Goal: Task Accomplishment & Management: Use online tool/utility

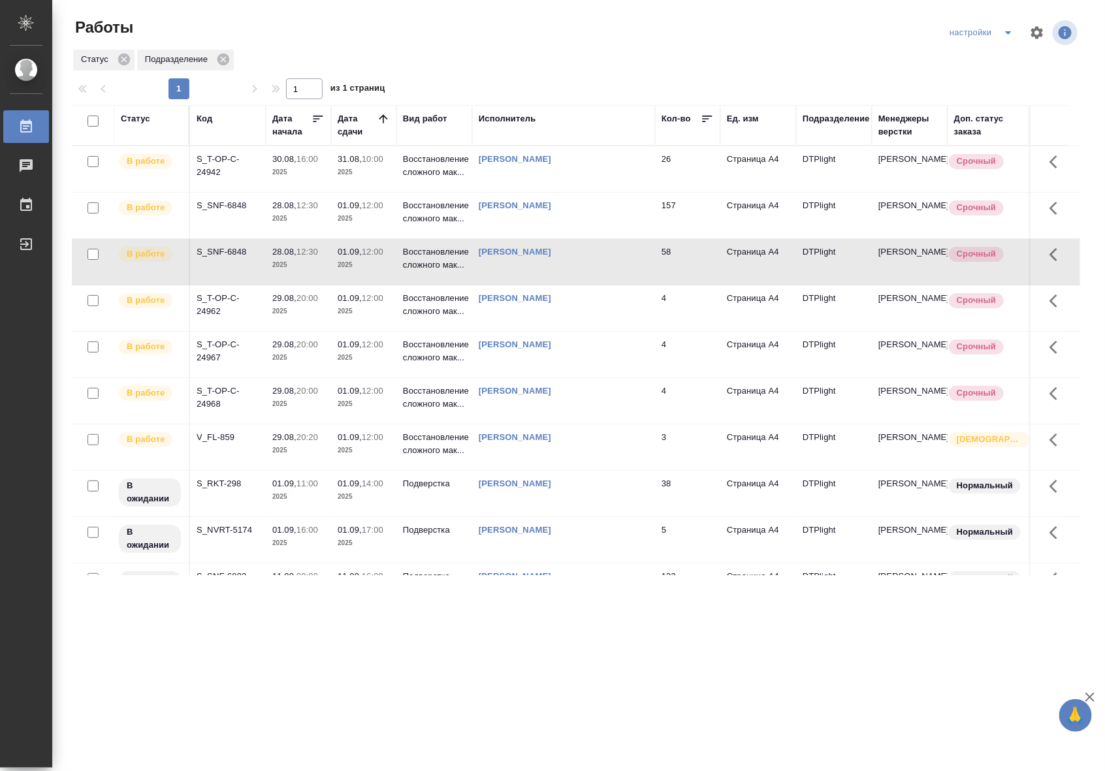
click at [291, 181] on td "30.08, 16:00 2025" at bounding box center [298, 169] width 65 height 46
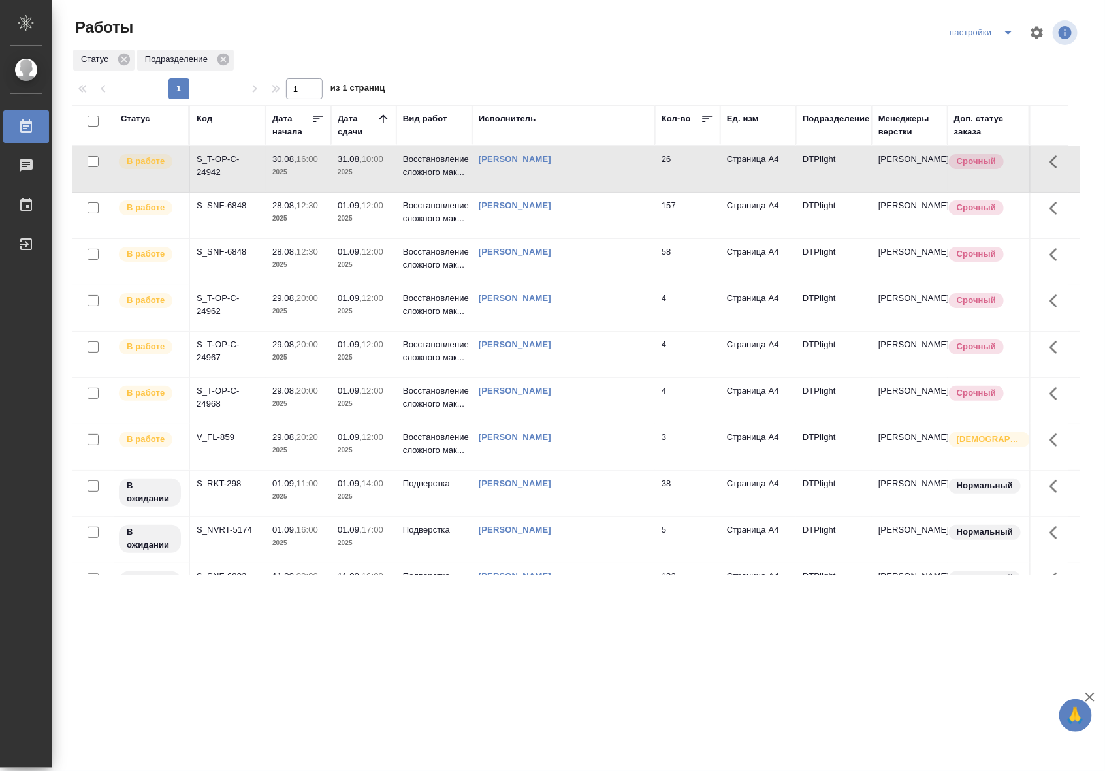
click at [291, 181] on td "30.08, 16:00 2025" at bounding box center [298, 169] width 65 height 46
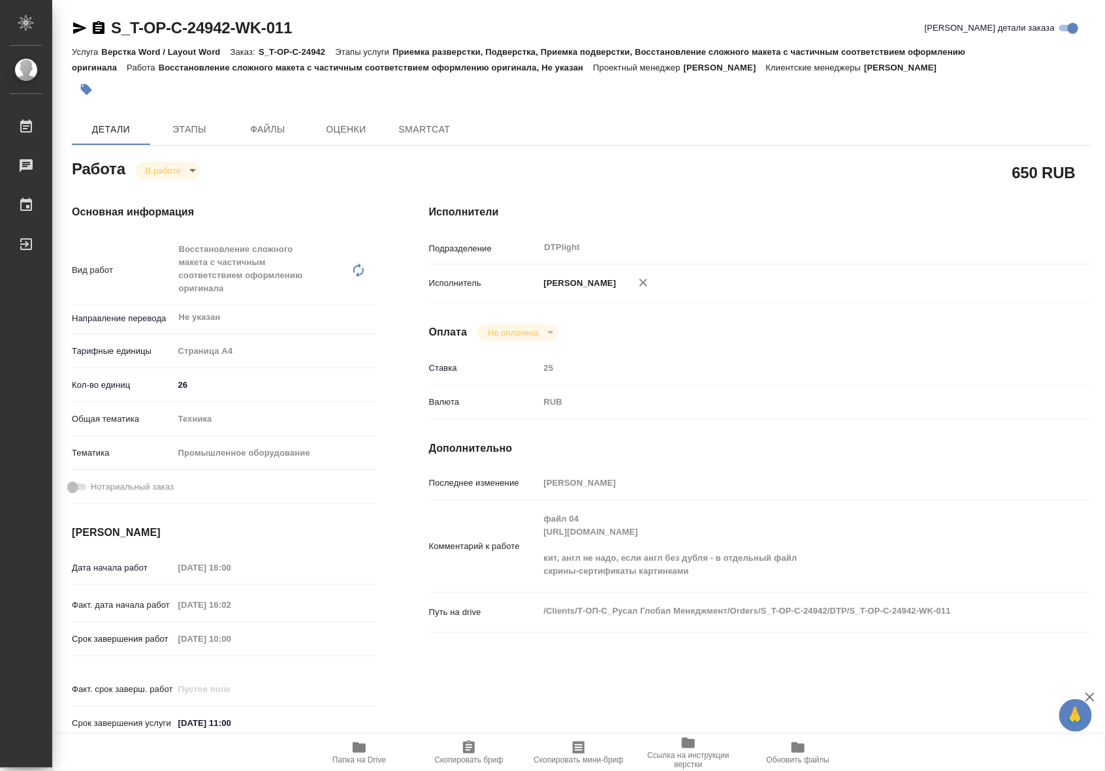
type textarea "x"
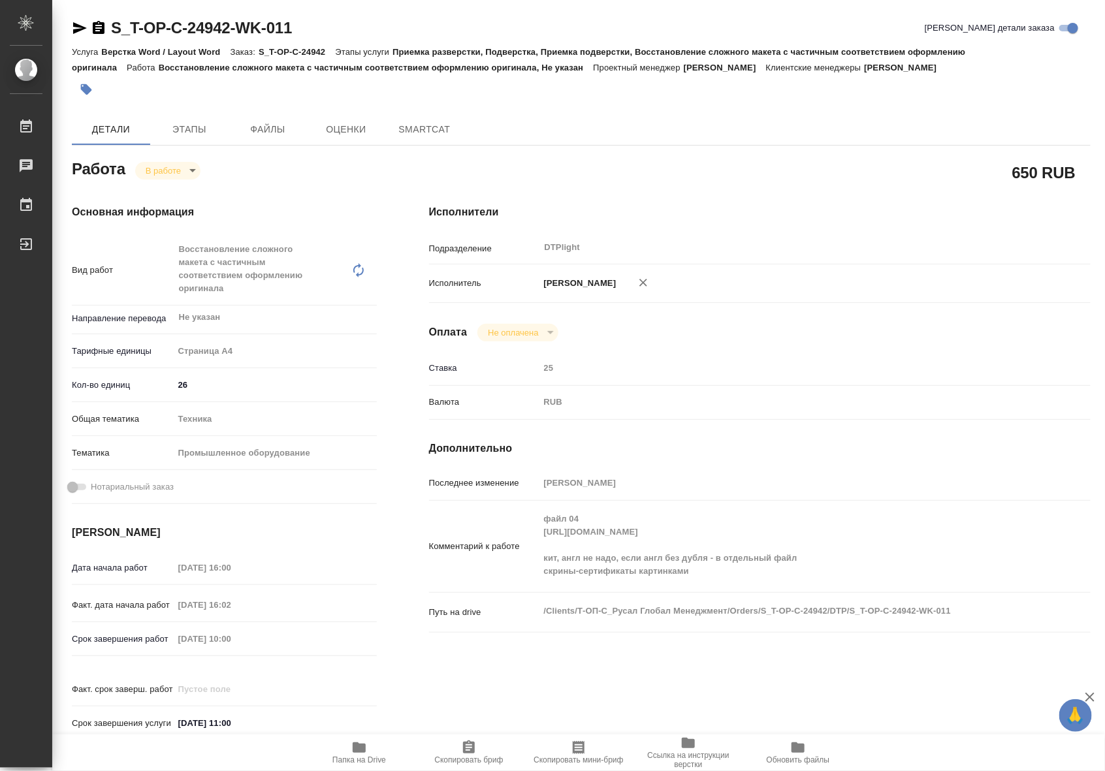
type textarea "x"
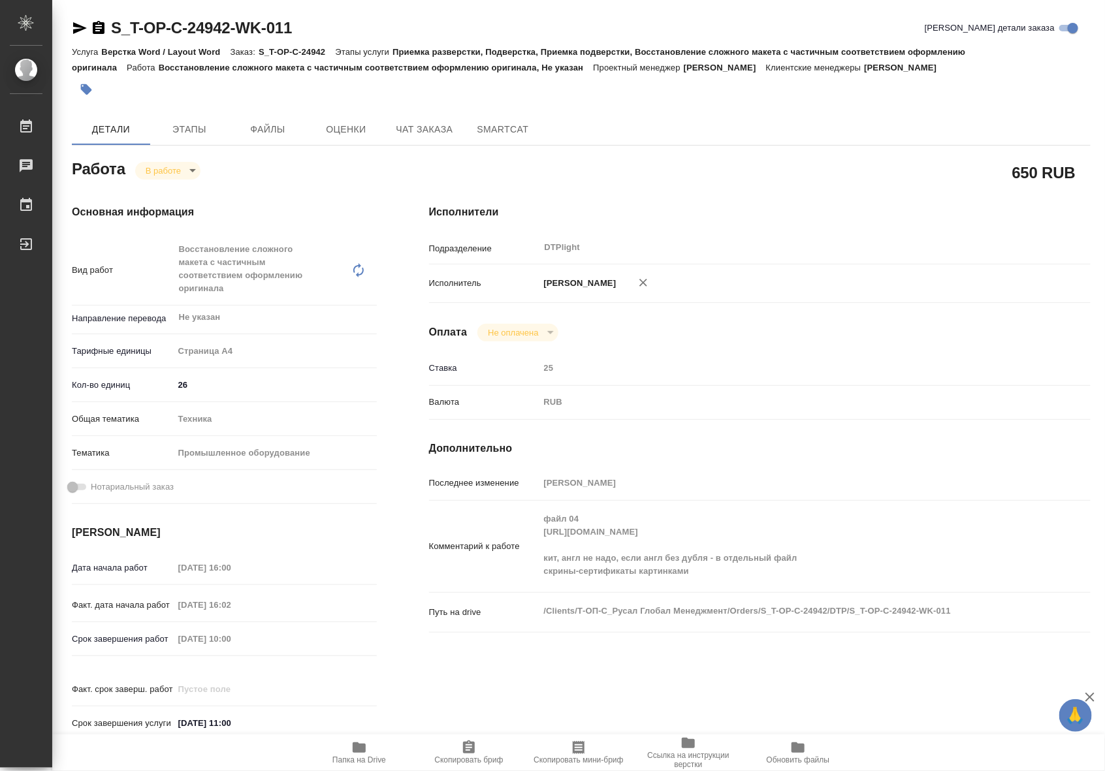
type textarea "x"
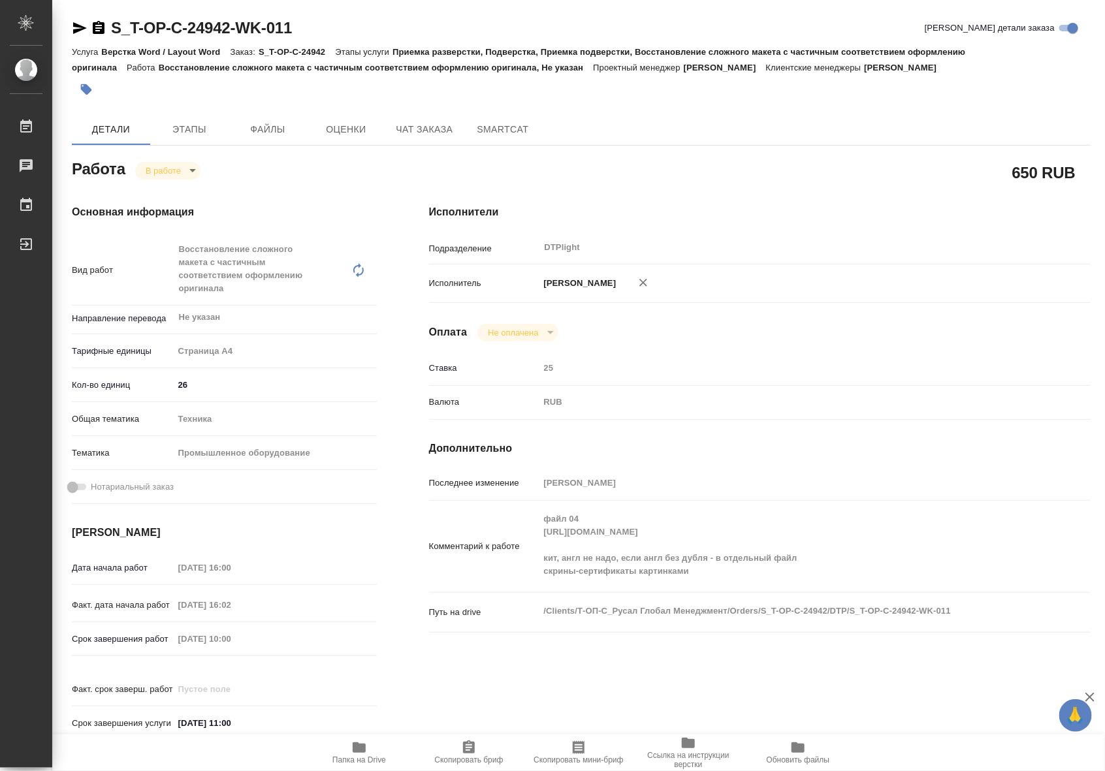
type textarea "x"
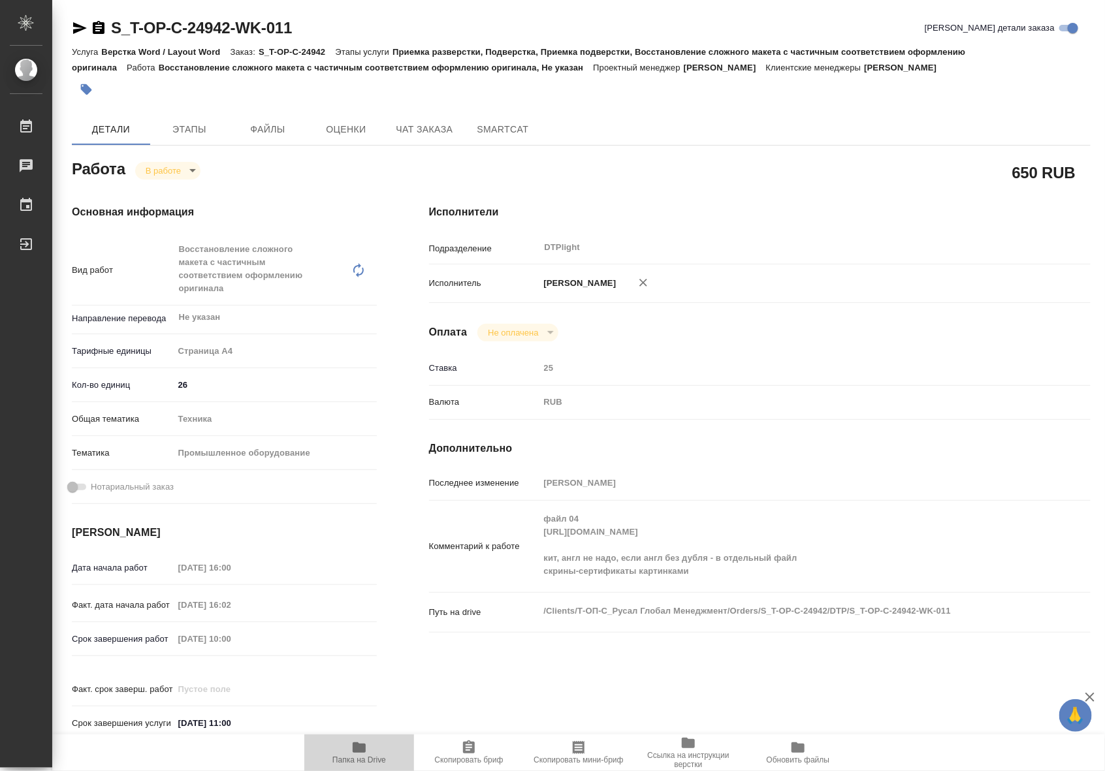
click at [354, 749] on icon "button" at bounding box center [359, 748] width 13 height 10
click at [538, 543] on div "Комментарий к работе файл 04 https://drive.awatera.com/f/10252277 кит, англ не …" at bounding box center [760, 546] width 662 height 81
drag, startPoint x: 306, startPoint y: 37, endPoint x: 113, endPoint y: 37, distance: 192.7
click at [113, 37] on div "S_T-OP-C-24942-WK-011 Кратко детали заказа" at bounding box center [581, 28] width 1019 height 21
copy link "S_T-OP-C-24942-WK-011"
